Goal: Book appointment/travel/reservation

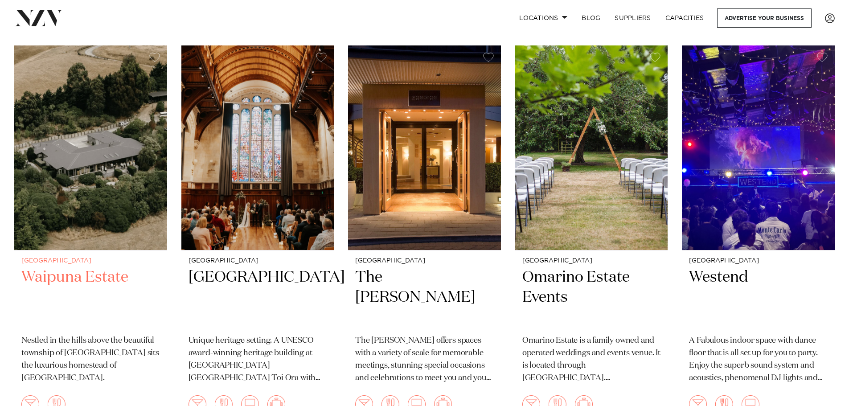
scroll to position [1377, 0]
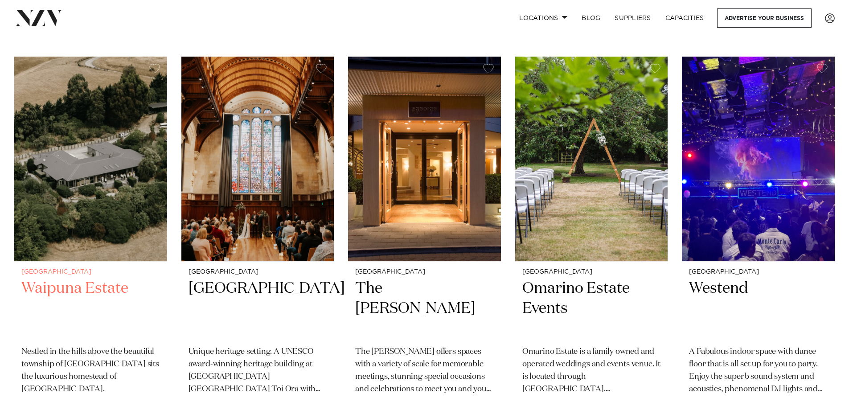
click at [104, 179] on img at bounding box center [90, 159] width 153 height 205
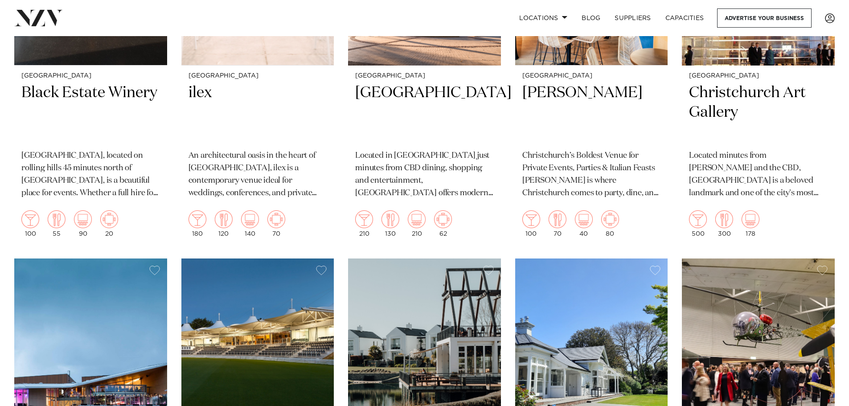
scroll to position [0, 0]
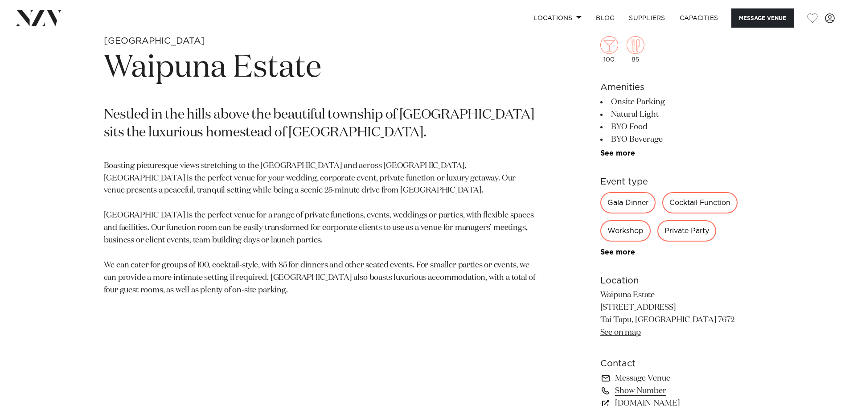
scroll to position [446, 0]
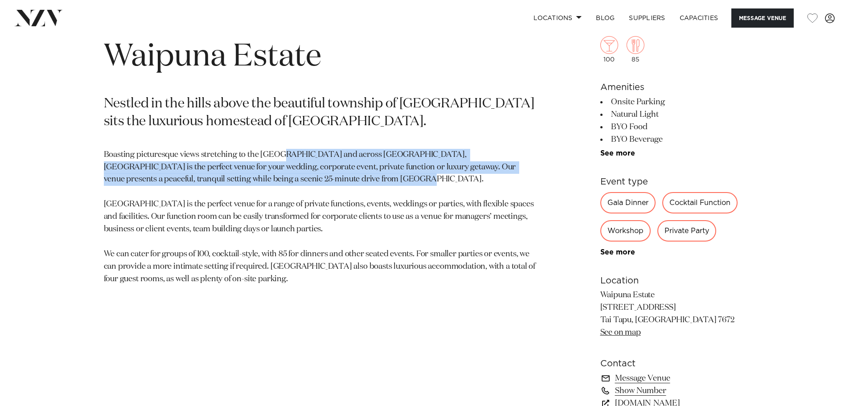
drag, startPoint x: 280, startPoint y: 152, endPoint x: 324, endPoint y: 190, distance: 57.5
click at [324, 190] on p "Boasting picturesque views stretching to the [GEOGRAPHIC_DATA] and across [GEOG…" at bounding box center [320, 217] width 433 height 137
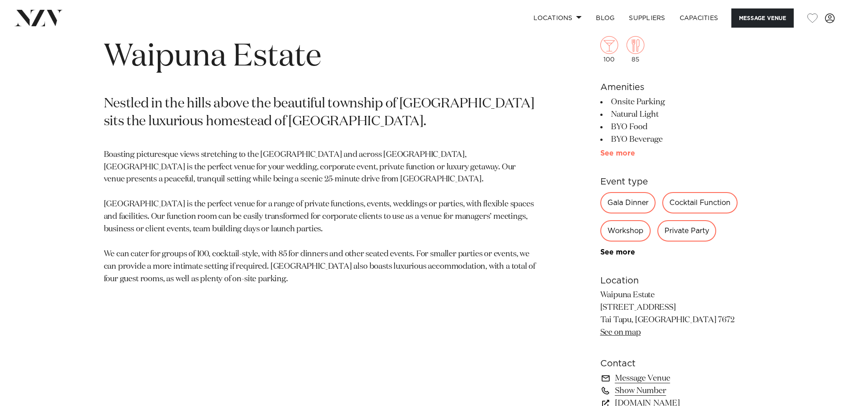
click at [614, 154] on link "See more" at bounding box center [636, 153] width 70 height 7
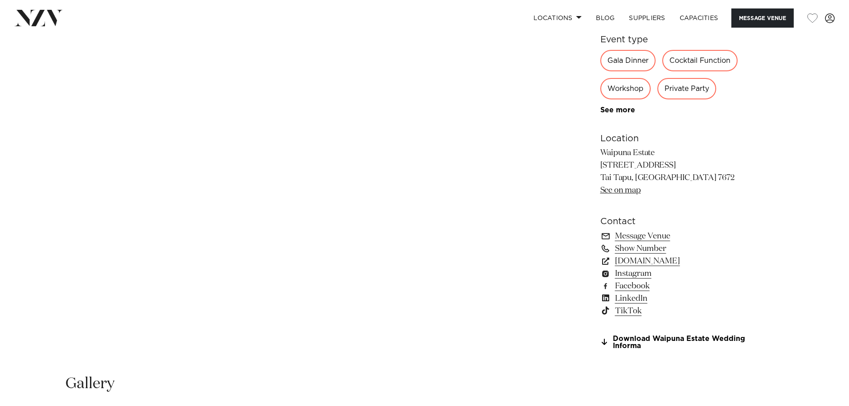
scroll to position [803, 0]
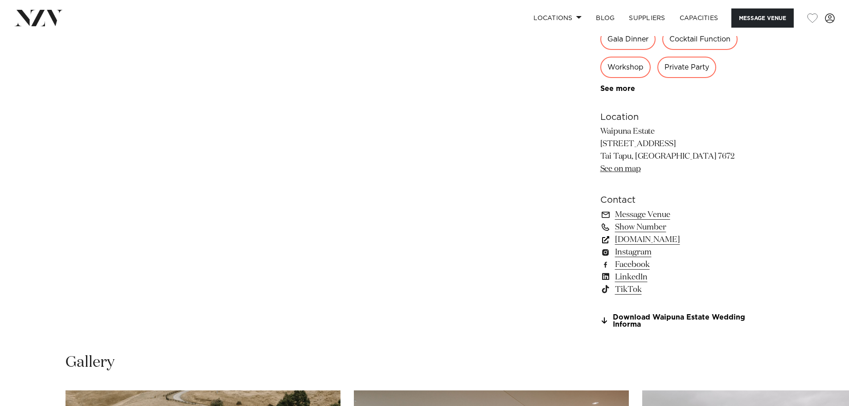
click at [628, 239] on link "[DOMAIN_NAME]" at bounding box center [673, 240] width 145 height 12
